Goal: Transaction & Acquisition: Obtain resource

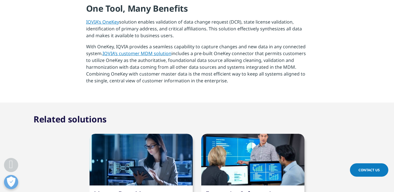
scroll to position [551, 0]
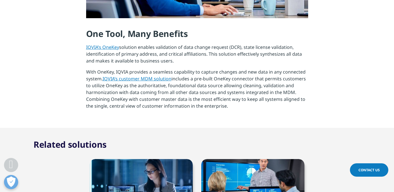
click at [104, 48] on link "IQVIA’s OneKey" at bounding box center [102, 47] width 33 height 6
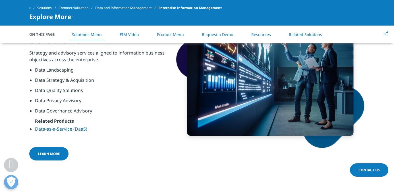
scroll to position [382, 0]
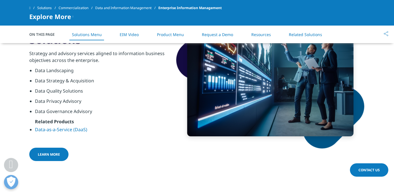
click at [56, 154] on span "Learn More" at bounding box center [49, 154] width 22 height 5
click at [70, 154] on span at bounding box center [71, 154] width 3 height 1
click at [39, 155] on span "Learn More" at bounding box center [49, 154] width 22 height 5
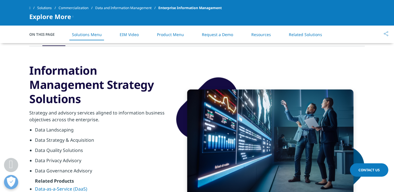
scroll to position [322, 0]
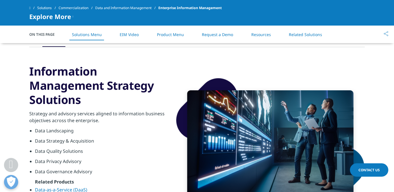
click at [167, 36] on link "Product Menu" at bounding box center [170, 34] width 27 height 5
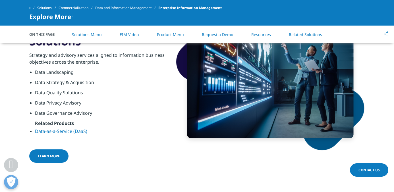
scroll to position [381, 0]
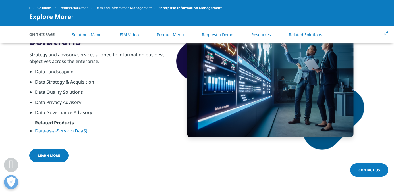
click at [70, 155] on span at bounding box center [71, 155] width 3 height 1
click at [38, 157] on span "Learn More" at bounding box center [49, 155] width 22 height 5
click at [34, 153] on link "Learn More" at bounding box center [48, 155] width 39 height 13
click at [64, 155] on link "Learn More" at bounding box center [48, 155] width 39 height 13
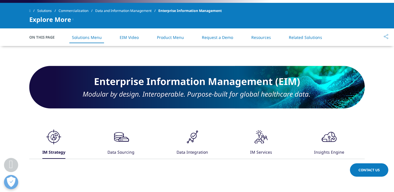
scroll to position [258, 0]
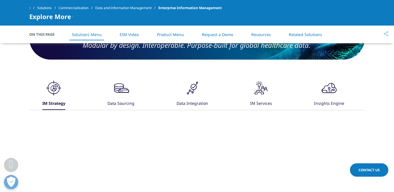
click at [57, 90] on icon at bounding box center [54, 88] width 6 height 6
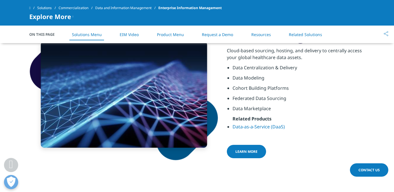
scroll to position [361, 0]
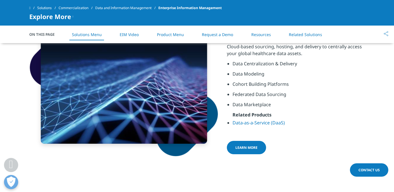
click at [244, 147] on span "Learn More" at bounding box center [246, 147] width 22 height 5
click at [267, 148] on span at bounding box center [268, 148] width 3 height 1
click at [235, 147] on span "Learn More" at bounding box center [246, 147] width 22 height 5
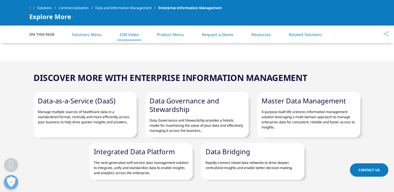
scroll to position [711, 0]
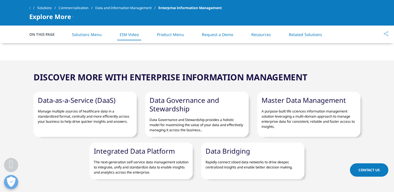
click at [82, 103] on link "Data-as-a-Service (DaaS)" at bounding box center [77, 99] width 78 height 9
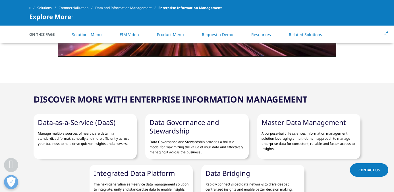
scroll to position [691, 0]
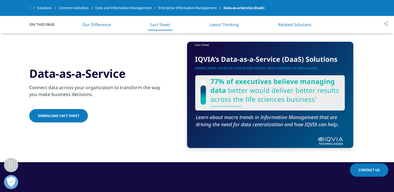
scroll to position [940, 0]
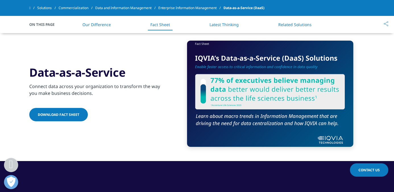
click at [51, 114] on span "Download fact sheet" at bounding box center [58, 114] width 41 height 5
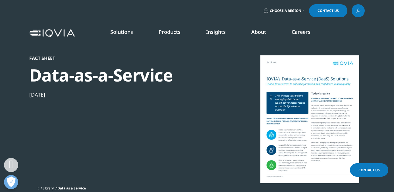
scroll to position [129, 0]
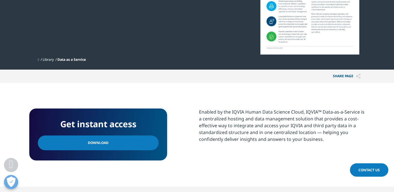
click at [94, 143] on span "Download" at bounding box center [98, 143] width 21 height 6
click at [171, 87] on section "Get instant access Download Enabled by the IQVIA Human Data Science Cloud, IQVI…" at bounding box center [197, 135] width 394 height 104
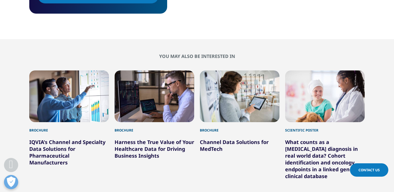
scroll to position [346, 0]
